Goal: Transaction & Acquisition: Purchase product/service

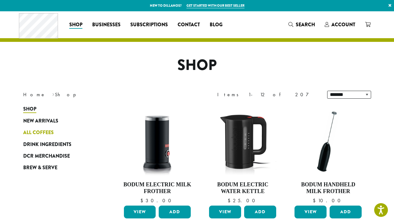
click at [36, 131] on span "All Coffees" at bounding box center [38, 133] width 30 height 8
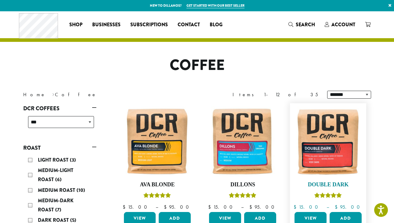
click at [337, 145] on img at bounding box center [328, 141] width 70 height 70
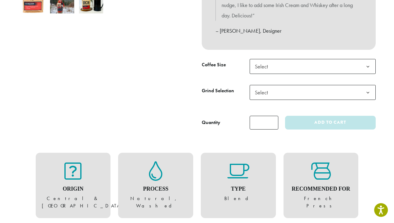
scroll to position [233, 0]
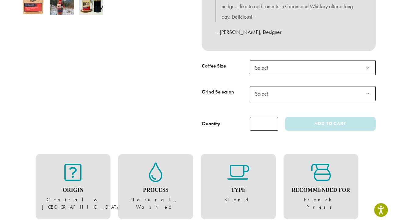
click at [286, 60] on span "Select" at bounding box center [312, 67] width 126 height 15
click at [219, 86] on th "Grind Selection" at bounding box center [225, 99] width 48 height 26
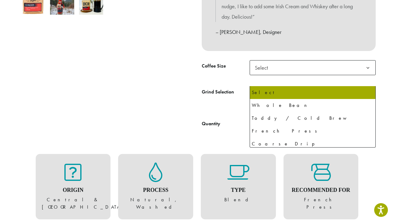
click at [266, 87] on span "Select" at bounding box center [263, 93] width 22 height 12
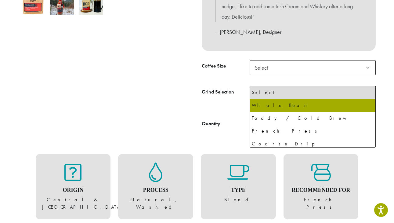
select select "**********"
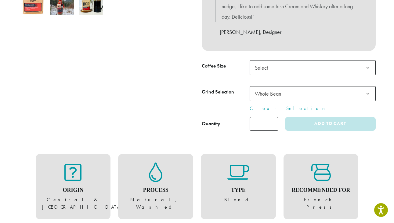
click at [263, 117] on input "*" at bounding box center [263, 124] width 29 height 14
click at [271, 117] on input "*" at bounding box center [263, 124] width 29 height 14
type input "*"
click at [272, 117] on input "*" at bounding box center [263, 124] width 29 height 14
click at [275, 60] on span "Select" at bounding box center [312, 67] width 126 height 15
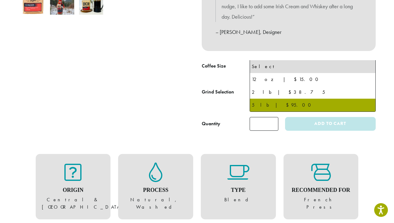
select select "**********"
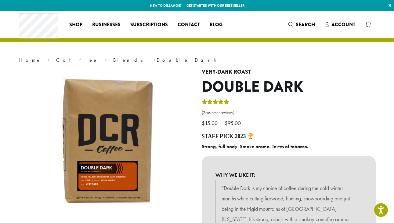
scroll to position [0, 0]
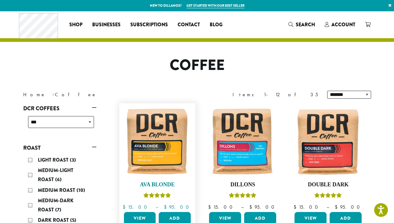
click at [155, 145] on img at bounding box center [157, 141] width 70 height 70
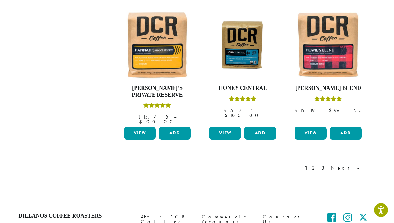
scroll to position [540, 0]
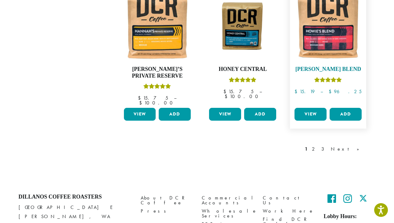
click at [327, 21] on img at bounding box center [328, 26] width 70 height 70
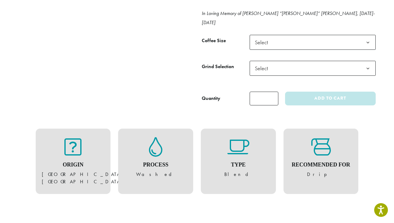
scroll to position [294, 0]
click at [269, 36] on span "Select" at bounding box center [263, 42] width 22 height 12
click at [275, 60] on span "Select" at bounding box center [312, 67] width 126 height 15
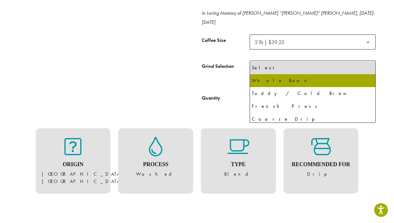
select select "**********"
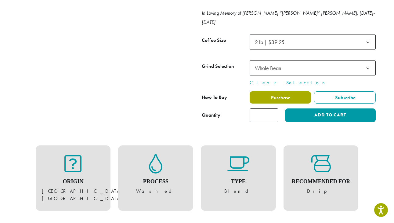
click at [299, 91] on label "Purchase" at bounding box center [280, 97] width 62 height 12
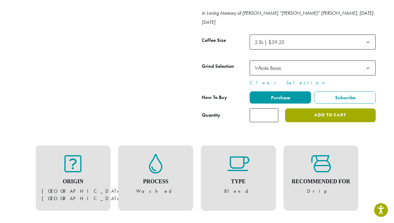
click at [316, 108] on button "Add to cart" at bounding box center [330, 115] width 90 height 14
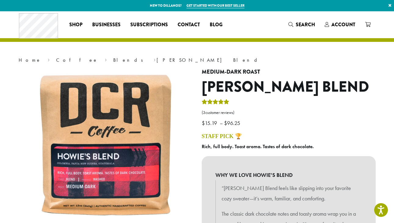
click at [236, 6] on link "Get started with our best seller" at bounding box center [215, 5] width 58 height 5
